Goal: Communication & Community: Answer question/provide support

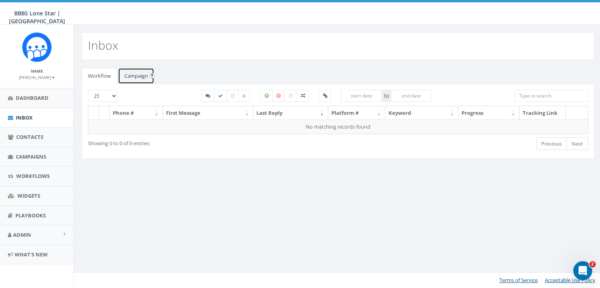
click at [124, 75] on link "Campaign" at bounding box center [136, 76] width 36 height 16
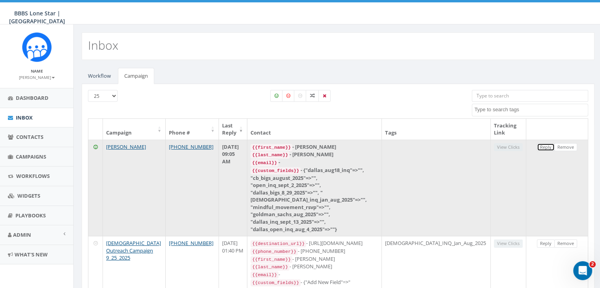
click at [542, 147] on link "Reply" at bounding box center [546, 147] width 18 height 8
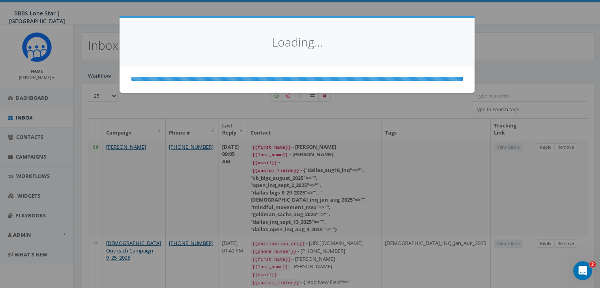
select select
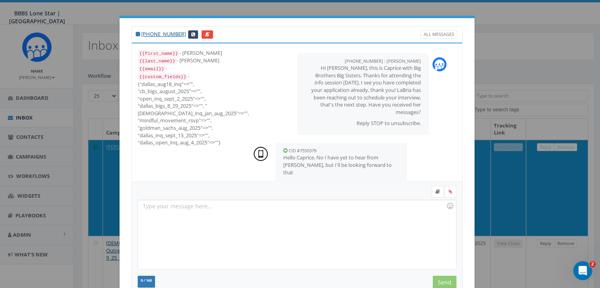
scroll to position [39, 0]
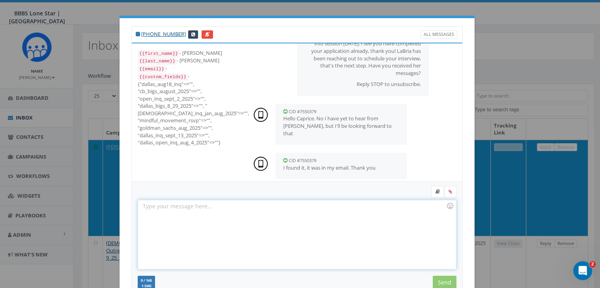
click at [209, 206] on div at bounding box center [296, 234] width 317 height 69
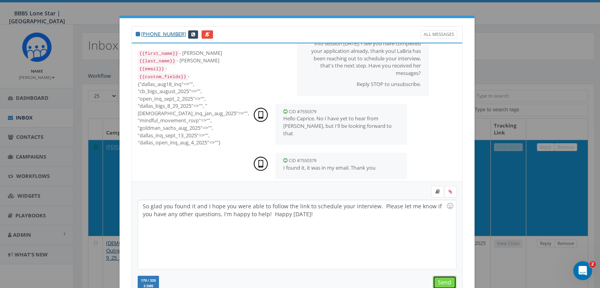
click at [447, 279] on input "Send" at bounding box center [444, 282] width 24 height 13
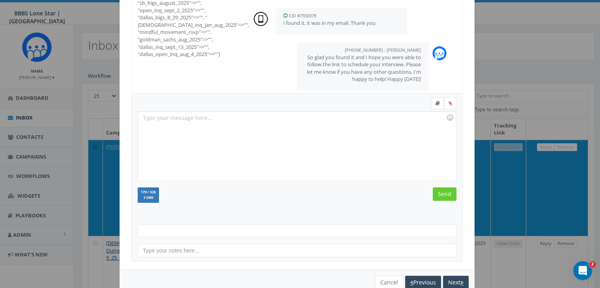
scroll to position [106, 0]
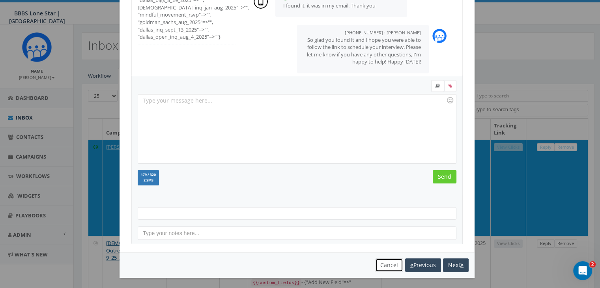
click at [388, 262] on button "Cancel" at bounding box center [389, 264] width 28 height 13
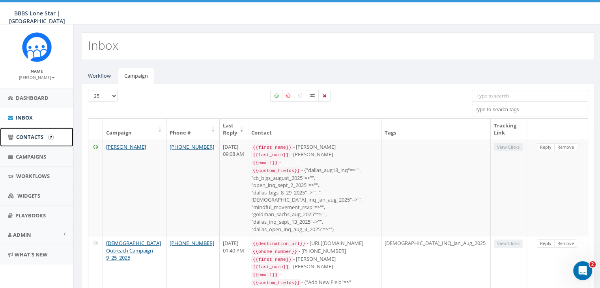
click at [23, 134] on span "Contacts" at bounding box center [29, 136] width 27 height 7
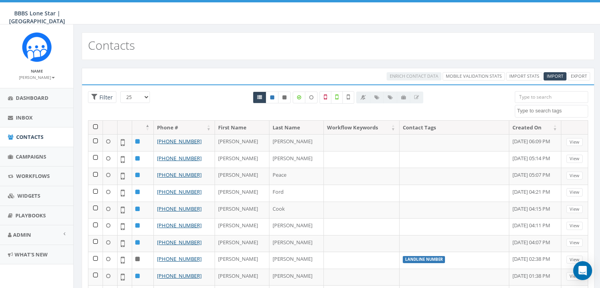
select select
click at [525, 97] on input "search" at bounding box center [550, 97] width 73 height 12
paste input "(773) 805-1876"
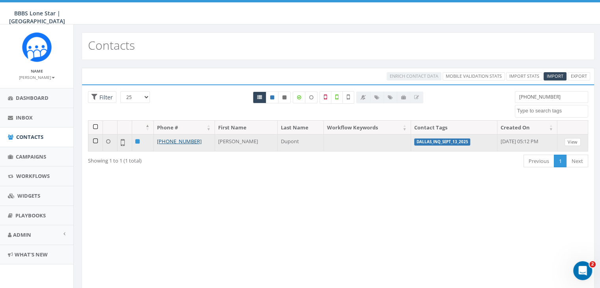
type input "(773) 805-1876"
click at [570, 141] on link "View" at bounding box center [572, 142] width 16 height 8
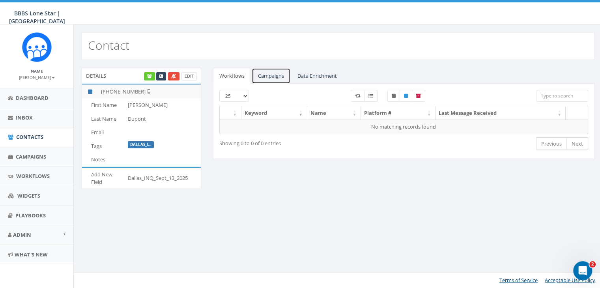
click at [274, 74] on link "Campaigns" at bounding box center [271, 76] width 39 height 16
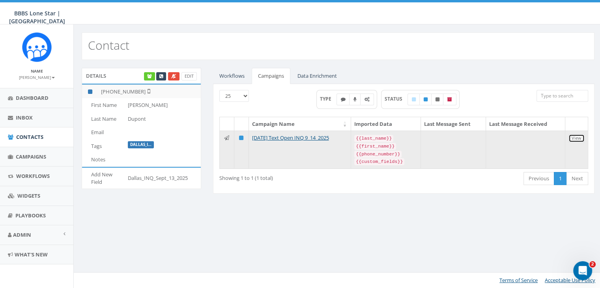
click at [579, 138] on link "View" at bounding box center [576, 138] width 16 height 8
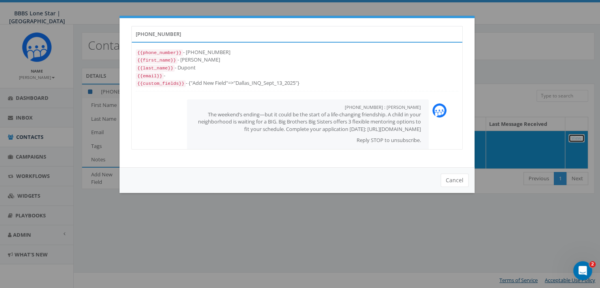
scroll to position [19, 0]
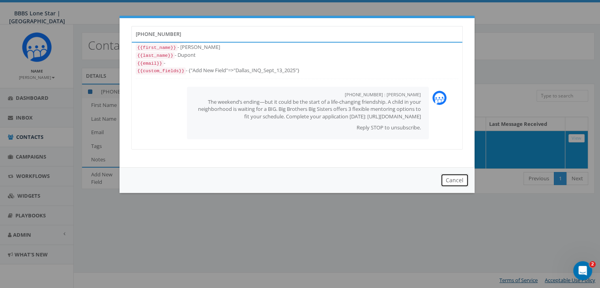
click at [455, 173] on button "Cancel" at bounding box center [454, 179] width 28 height 13
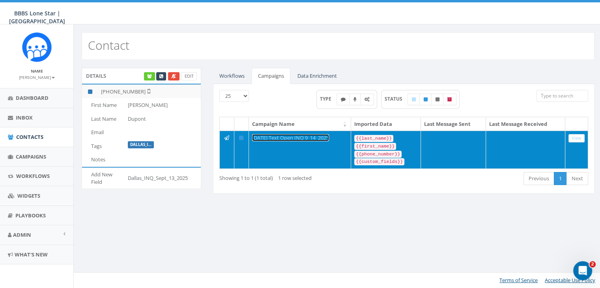
click at [298, 137] on link "[DATE] Text Open INQ 9_14_2025" at bounding box center [290, 137] width 77 height 7
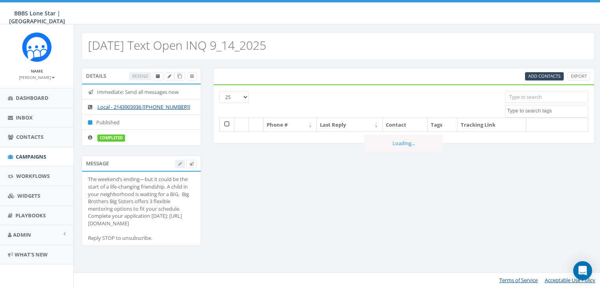
select select
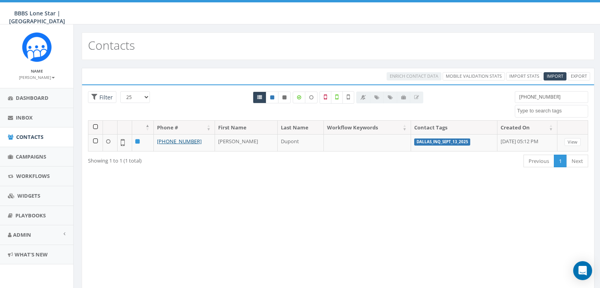
select select
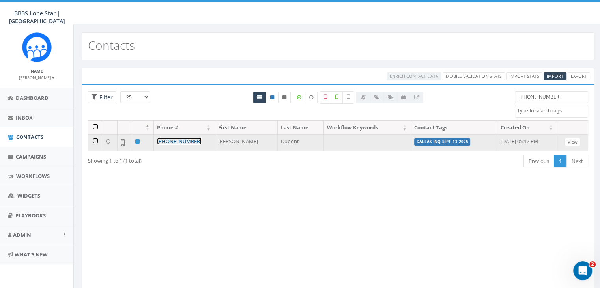
click at [163, 138] on link "[PHONE_NUMBER]" at bounding box center [179, 141] width 45 height 7
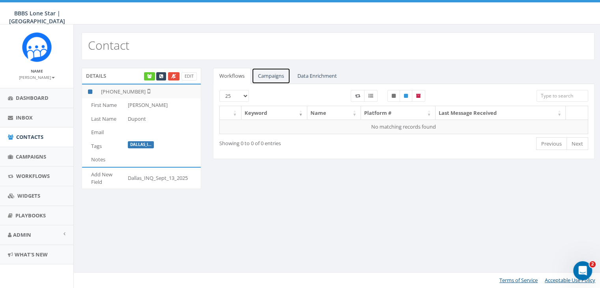
click at [262, 71] on link "Campaigns" at bounding box center [271, 76] width 39 height 16
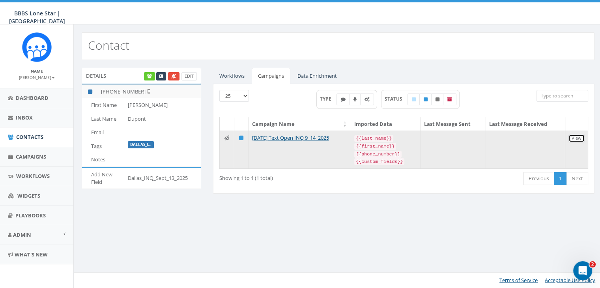
click at [573, 137] on link "View" at bounding box center [576, 138] width 16 height 8
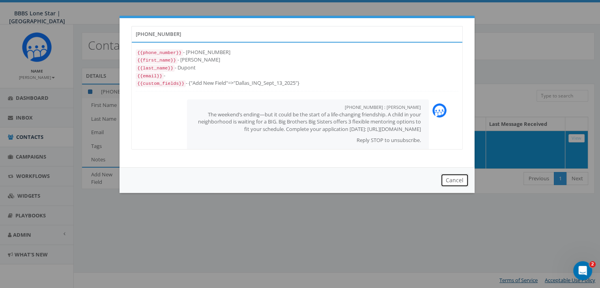
click at [454, 183] on button "Cancel" at bounding box center [454, 179] width 28 height 13
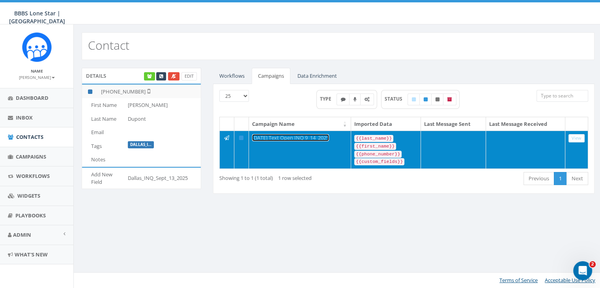
click at [296, 137] on link "[DATE] Text Open INQ 9_14_2025" at bounding box center [290, 137] width 77 height 7
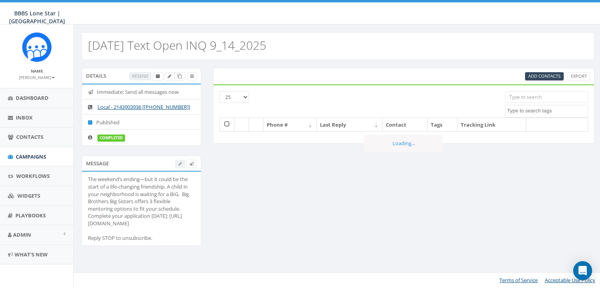
select select
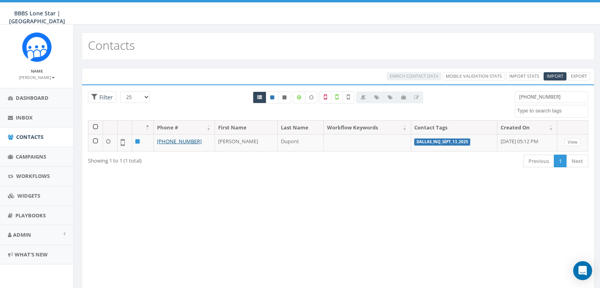
select select
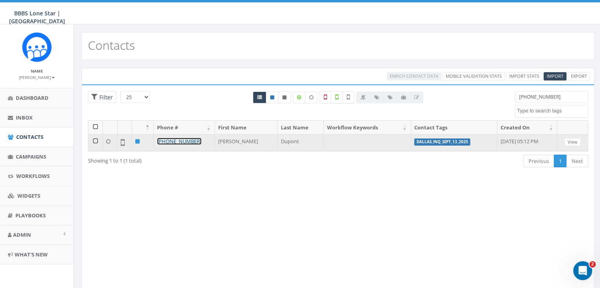
click at [188, 139] on link "[PHONE_NUMBER]" at bounding box center [179, 141] width 45 height 7
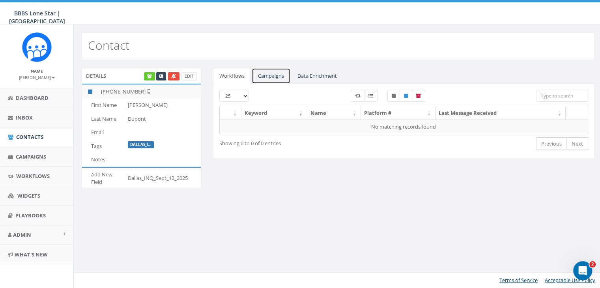
click at [270, 75] on link "Campaigns" at bounding box center [271, 76] width 39 height 16
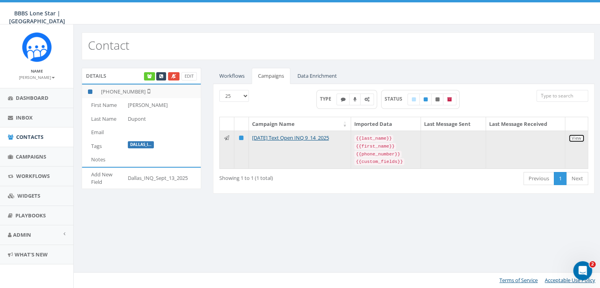
click at [579, 139] on link "View" at bounding box center [576, 138] width 16 height 8
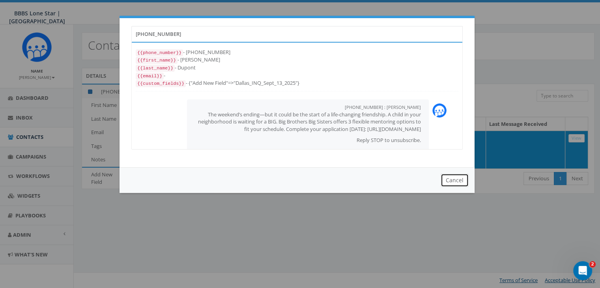
click at [449, 179] on button "Cancel" at bounding box center [454, 179] width 28 height 13
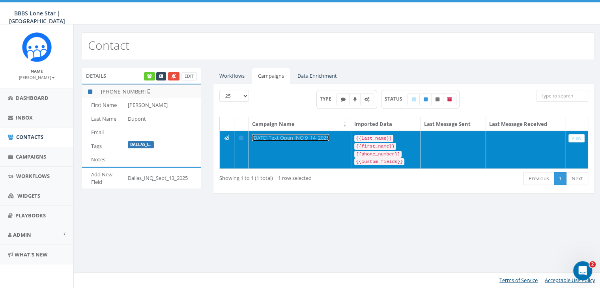
click at [319, 137] on link "[DATE] Text Open INQ 9_14_2025" at bounding box center [290, 137] width 77 height 7
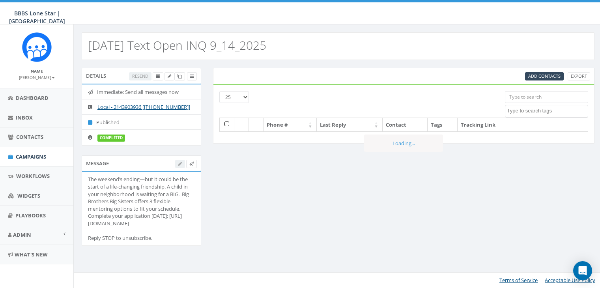
select select
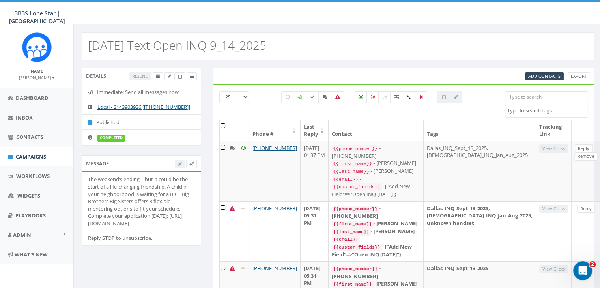
click at [512, 97] on input "search" at bounding box center [546, 97] width 83 height 12
paste input "[PHONE_NUMBER]"
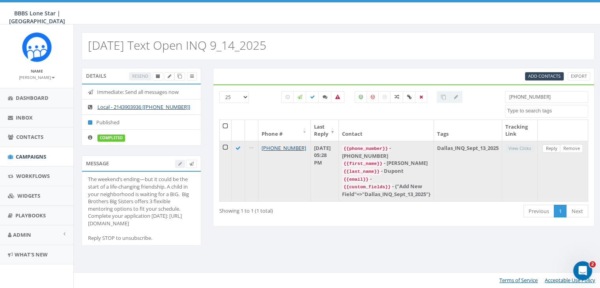
type input "[PHONE_NUMBER]"
click at [548, 146] on link "Reply" at bounding box center [551, 148] width 18 height 8
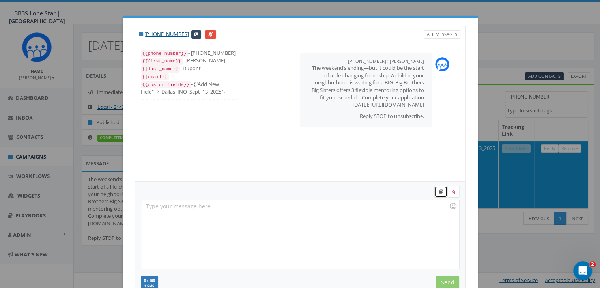
click at [435, 190] on link at bounding box center [440, 192] width 13 height 12
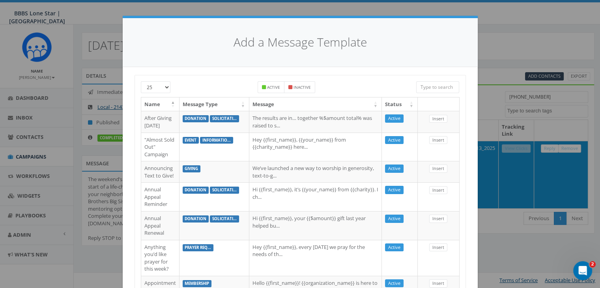
click at [422, 88] on input "search" at bounding box center [437, 87] width 43 height 12
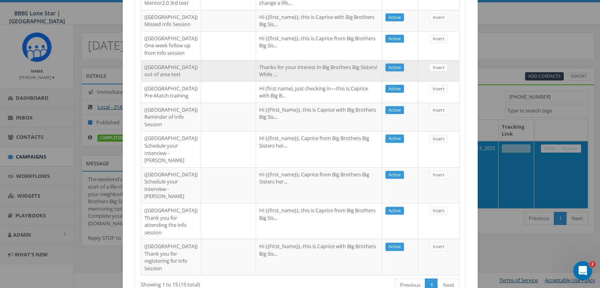
scroll to position [276, 0]
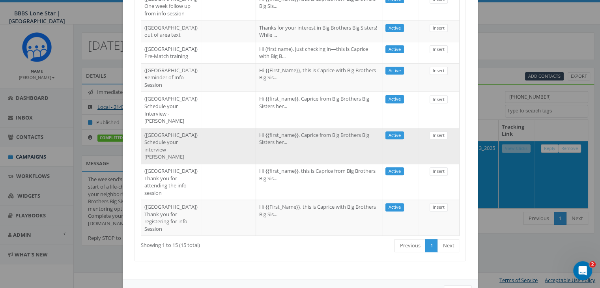
type input "dallas"
click at [363, 164] on td "Hi {{first_name}}, Caprice from Big Brothers Big Sisters her..." at bounding box center [319, 146] width 126 height 36
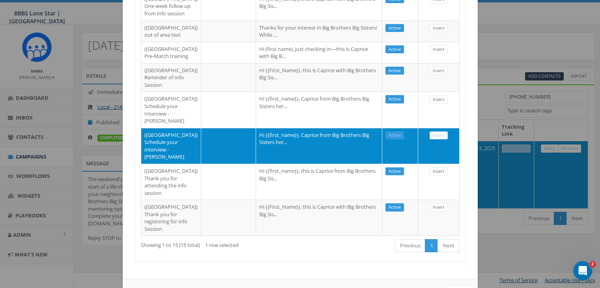
scroll to position [315, 0]
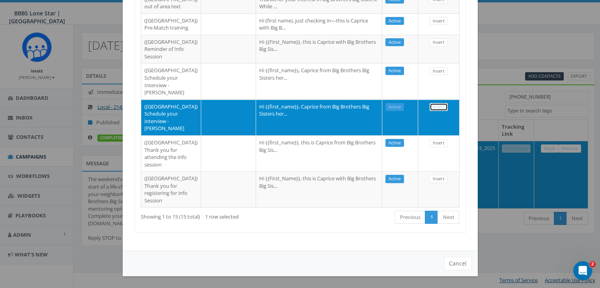
click at [435, 111] on link "Insert" at bounding box center [438, 107] width 18 height 8
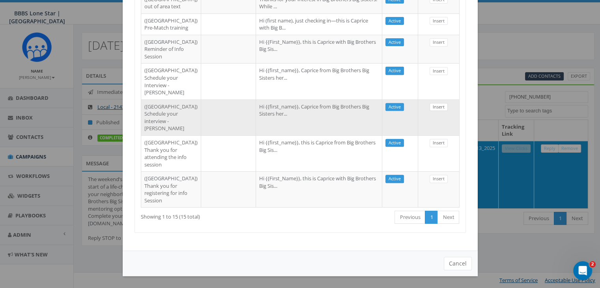
scroll to position [102, 0]
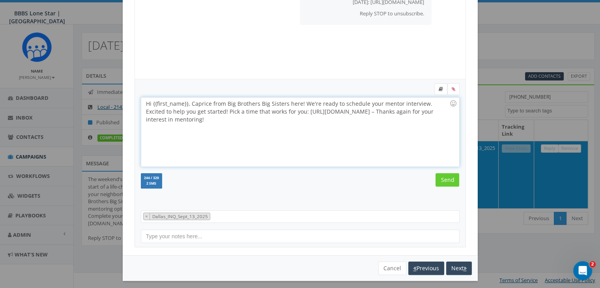
click at [185, 102] on div "Hi {{first_name}}, Caprice from Big Brothers Big Sisters here! We're ready to s…" at bounding box center [299, 131] width 317 height 69
click at [448, 181] on input "Send" at bounding box center [447, 179] width 24 height 13
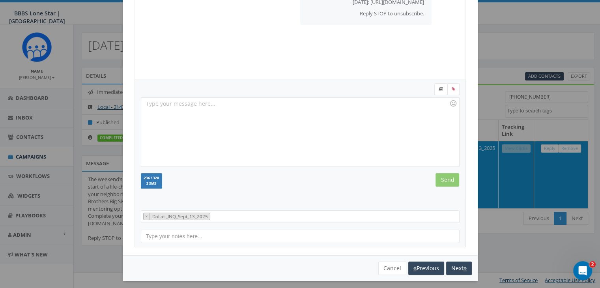
scroll to position [34, 0]
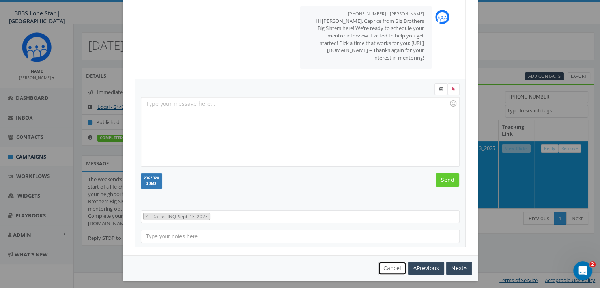
click at [388, 268] on button "Cancel" at bounding box center [392, 267] width 28 height 13
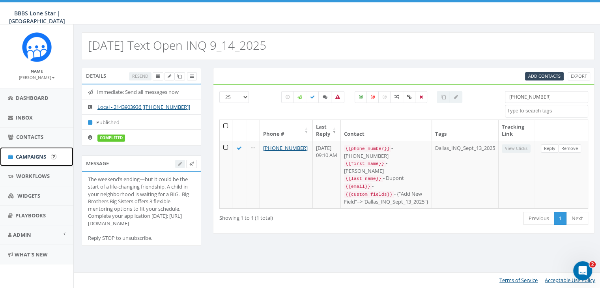
click at [25, 155] on span "Campaigns" at bounding box center [31, 156] width 30 height 7
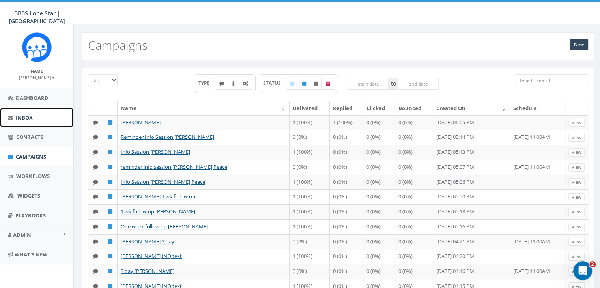
click at [26, 117] on span "Inbox" at bounding box center [24, 117] width 17 height 7
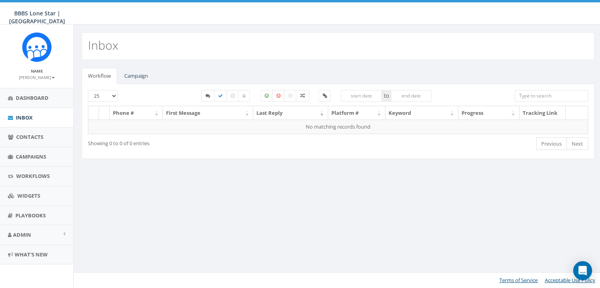
select select
click at [137, 75] on link "Campaign" at bounding box center [136, 76] width 36 height 16
